Goal: Navigation & Orientation: Find specific page/section

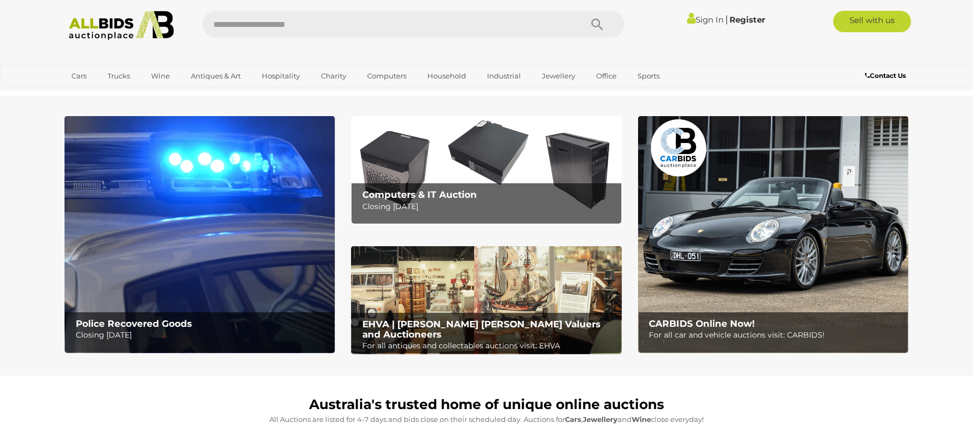
click at [134, 324] on b "Police Recovered Goods" at bounding box center [134, 323] width 116 height 11
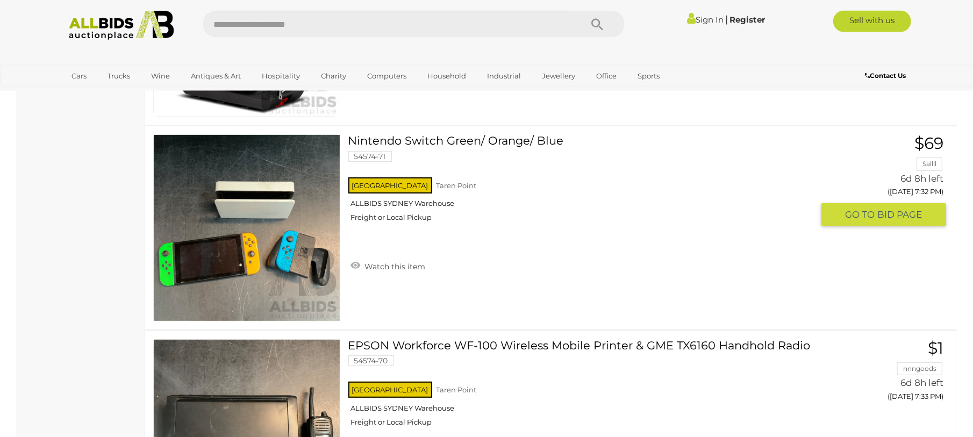
scroll to position [6601, 0]
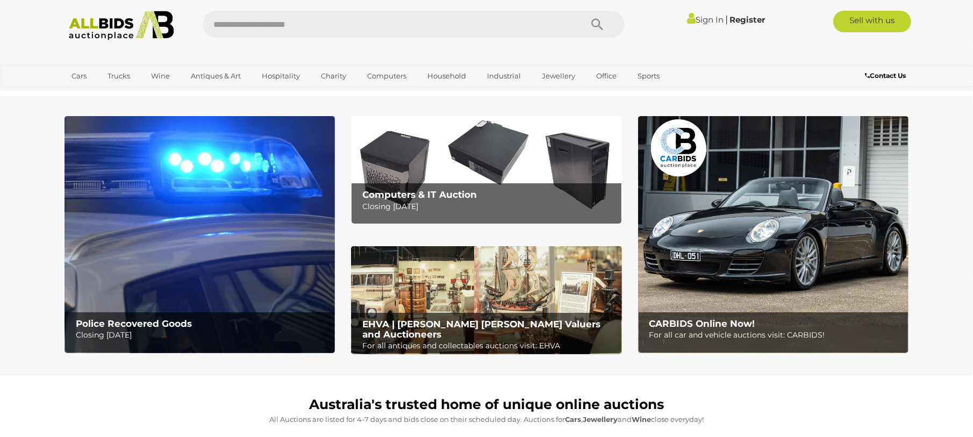
click at [416, 176] on img at bounding box center [486, 170] width 270 height 108
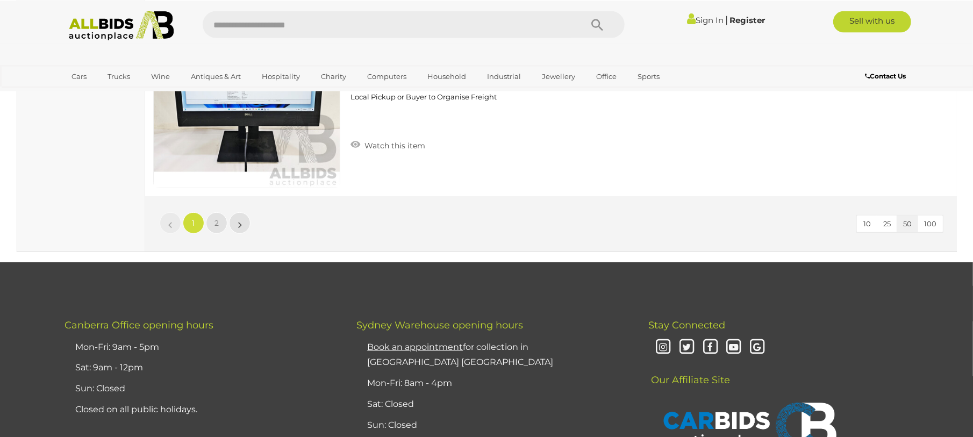
scroll to position [10208, 0]
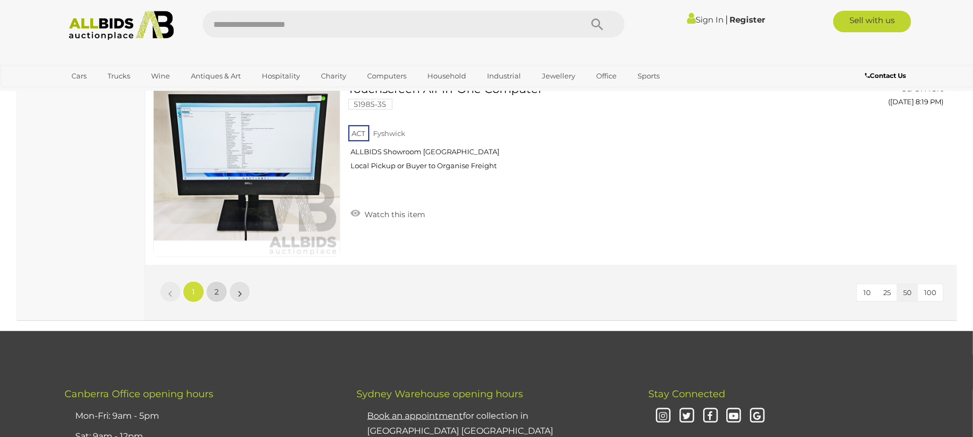
click at [212, 291] on link "2" at bounding box center [217, 292] width 22 height 22
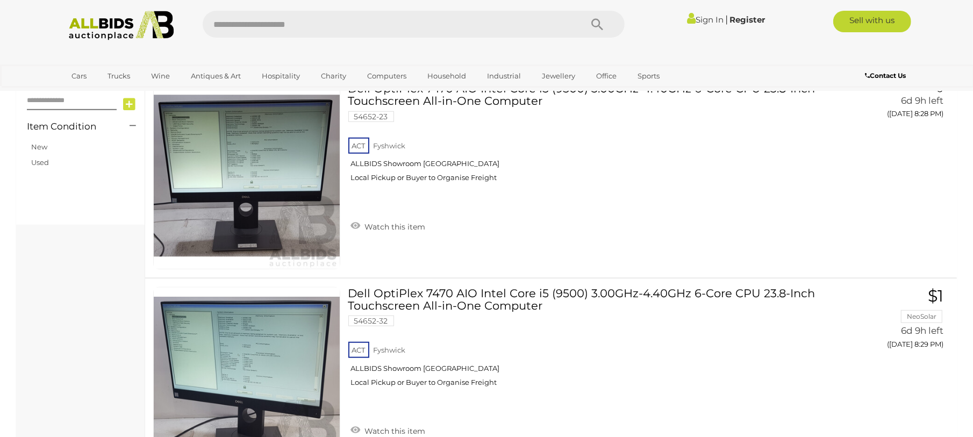
scroll to position [1248, 0]
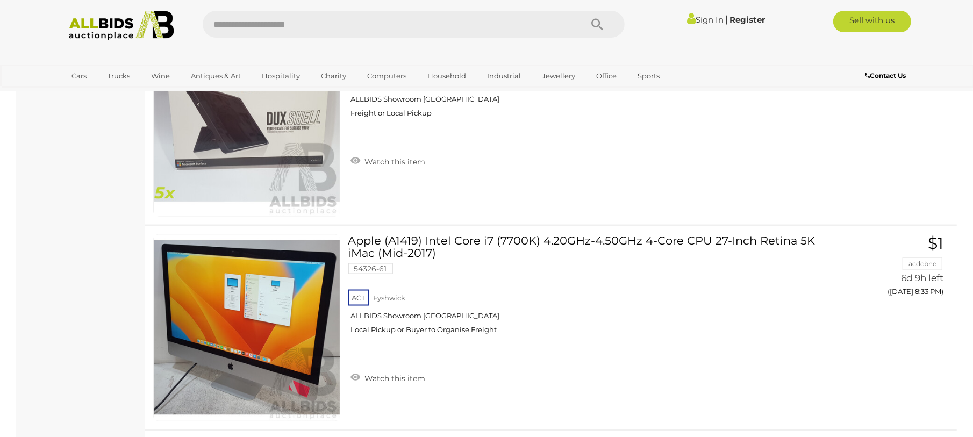
scroll to position [138, 0]
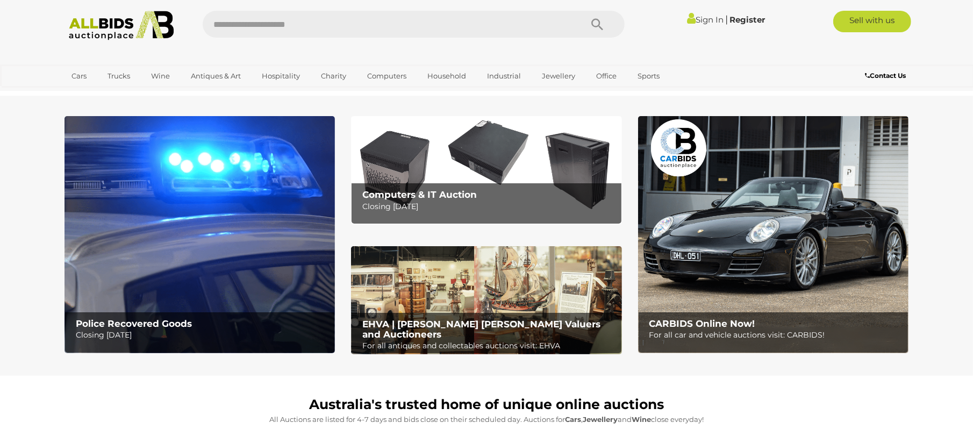
click at [441, 298] on img at bounding box center [486, 300] width 270 height 109
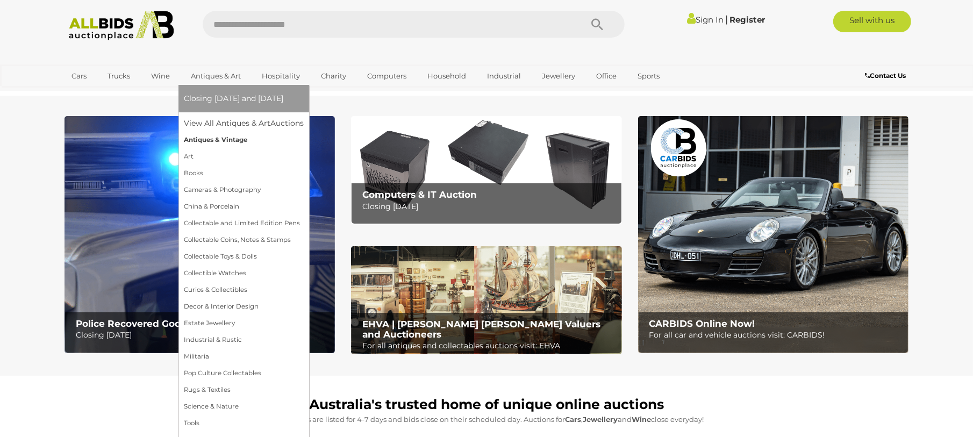
click at [210, 142] on link "Antiques & Vintage" at bounding box center [244, 140] width 120 height 17
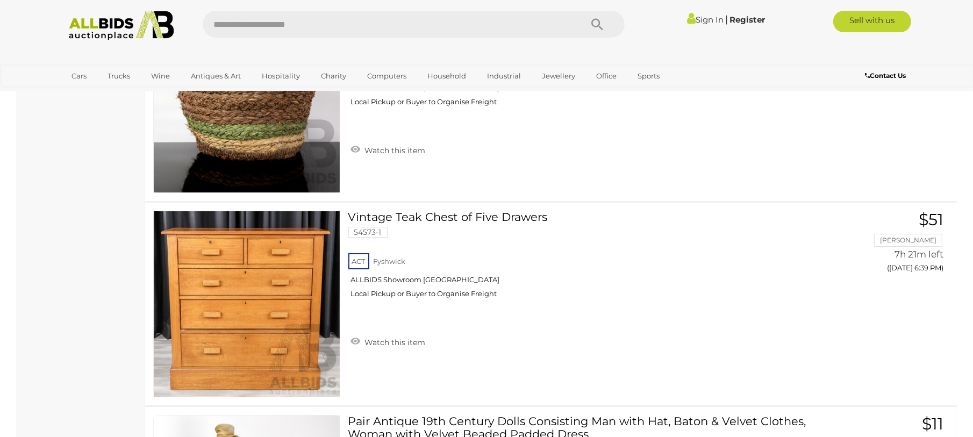
scroll to position [3162, 0]
